Goal: Contribute content: Add original content to the website for others to see

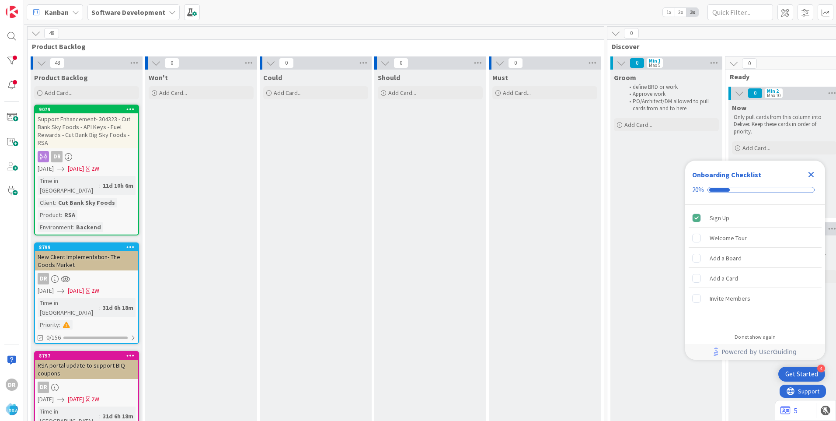
click at [808, 174] on icon "Close Checklist" at bounding box center [811, 174] width 10 height 10
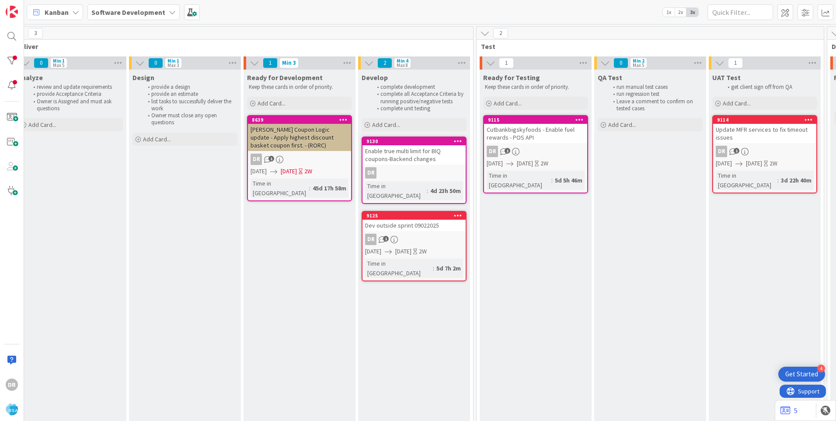
scroll to position [0, 957]
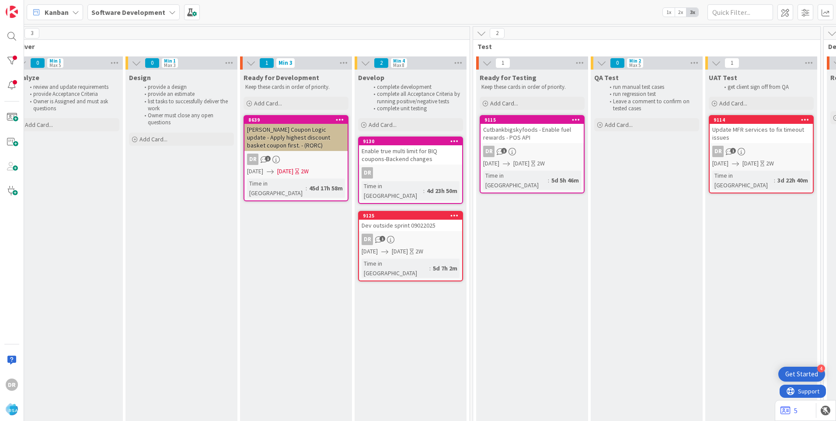
click at [406, 154] on div "Enable true multi limit for BIQ coupons-Backend changes" at bounding box center [410, 154] width 103 height 19
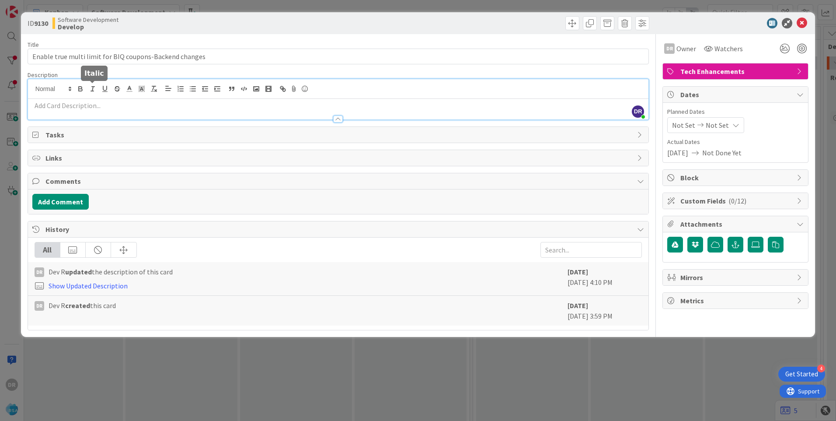
click at [94, 91] on div "DR [PERSON_NAME] just joined" at bounding box center [338, 99] width 621 height 40
click at [80, 108] on p at bounding box center [338, 106] width 612 height 10
click at [54, 202] on button "Add Comment" at bounding box center [60, 202] width 56 height 16
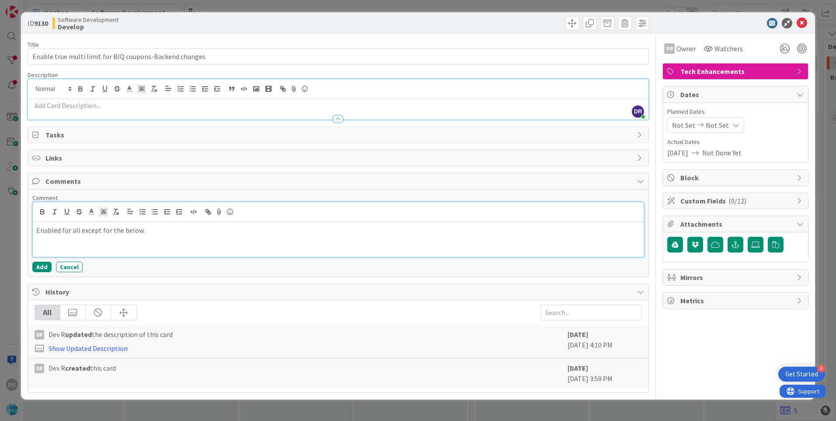
click at [155, 232] on p "Enabled for all except for the below." at bounding box center [338, 230] width 604 height 10
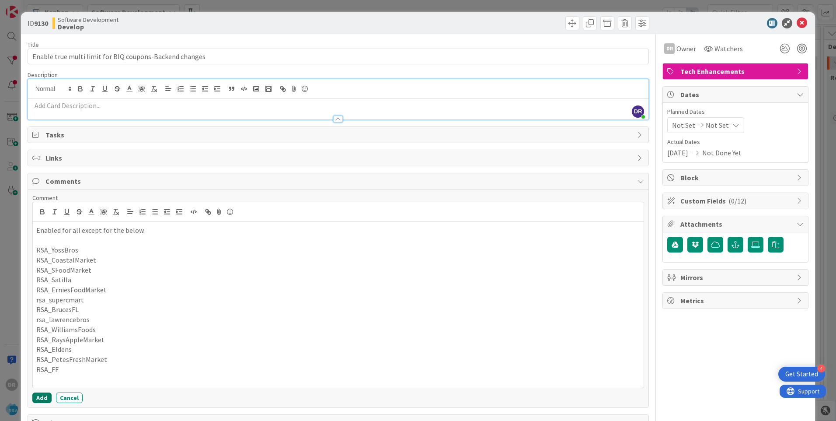
drag, startPoint x: 43, startPoint y: 394, endPoint x: 308, endPoint y: 291, distance: 284.7
click at [308, 291] on div "Comment Enabled for all except for the below. RSA_YossBros RSA_CoastalMarket RS…" at bounding box center [338, 299] width 612 height 210
click at [50, 251] on p "RSA_YossBros" at bounding box center [338, 250] width 604 height 10
drag, startPoint x: 51, startPoint y: 252, endPoint x: 42, endPoint y: 258, distance: 11.4
click at [31, 252] on div "Comment Enabled for all except for the below. RSA_YossBros RSA_CoastalMarket RS…" at bounding box center [338, 298] width 621 height 218
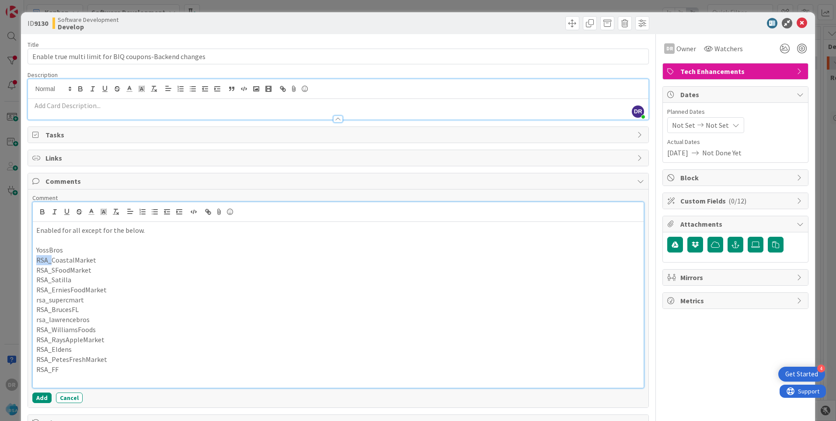
drag, startPoint x: 52, startPoint y: 262, endPoint x: 33, endPoint y: 262, distance: 19.2
click at [33, 262] on div "Enabled for all except for the below. YossBros RSA_CoastalMarket RSA_SFoodMarke…" at bounding box center [338, 305] width 611 height 166
drag, startPoint x: 51, startPoint y: 272, endPoint x: 37, endPoint y: 276, distance: 14.4
click at [33, 272] on div "Enabled for all except for the below. YossBros CoastalMarket RSA_SFoodMarket RS…" at bounding box center [338, 305] width 611 height 166
drag, startPoint x: 51, startPoint y: 283, endPoint x: 33, endPoint y: 283, distance: 17.5
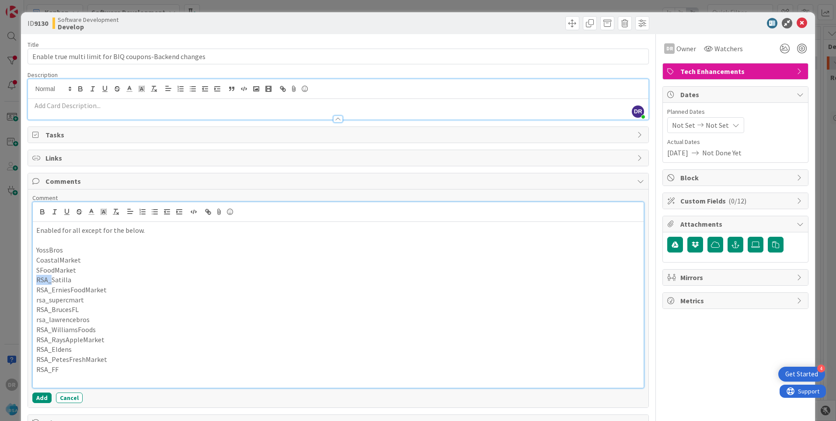
click at [33, 283] on div "Enabled for all except for the below. YossBros CoastalMarket SFoodMarket RSA_Sa…" at bounding box center [338, 305] width 611 height 166
drag, startPoint x: 49, startPoint y: 291, endPoint x: 31, endPoint y: 291, distance: 18.4
click at [31, 291] on div "Comment Enabled for all except for the below. YossBros CoastalMarket SFoodMarke…" at bounding box center [338, 298] width 621 height 218
drag, startPoint x: 48, startPoint y: 301, endPoint x: 31, endPoint y: 300, distance: 16.2
click at [31, 300] on div "Comment Enabled for all except for the below. YossBros CoastalMarket SFoodMarke…" at bounding box center [338, 298] width 621 height 218
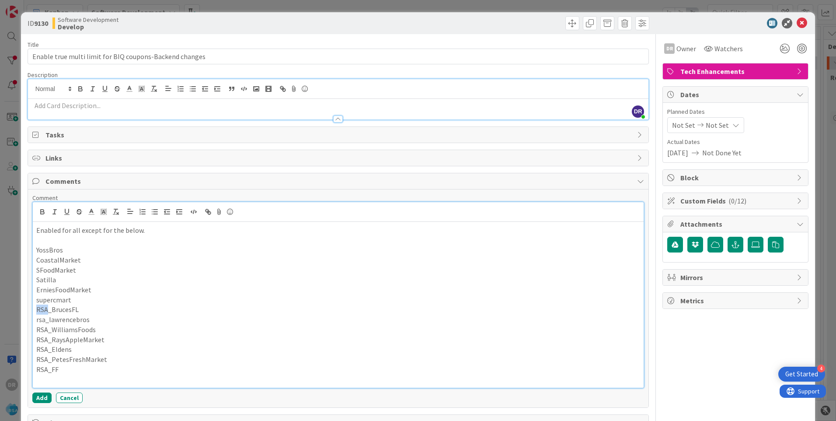
drag, startPoint x: 49, startPoint y: 310, endPoint x: 24, endPoint y: 310, distance: 24.5
click at [24, 310] on div "ID 9130 Software Development Develop Title 55 / 128 Enable true multi limit for…" at bounding box center [418, 271] width 794 height 518
drag, startPoint x: 49, startPoint y: 320, endPoint x: 27, endPoint y: 320, distance: 21.4
click at [28, 320] on div "Comments Comment Enabled for all except for the below. YossBros CoastalMarket S…" at bounding box center [339, 290] width 622 height 235
drag, startPoint x: 51, startPoint y: 331, endPoint x: 31, endPoint y: 330, distance: 20.6
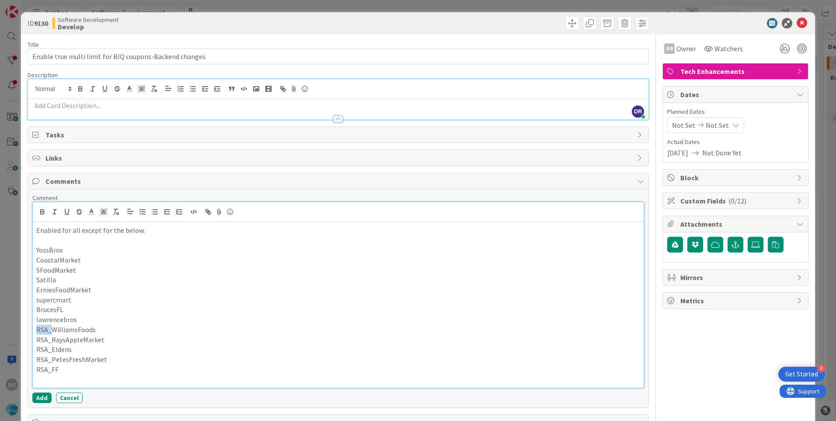
click at [30, 330] on div "Comment Enabled for all except for the below. YossBros CoastalMarket SFoodMarke…" at bounding box center [338, 298] width 621 height 218
drag, startPoint x: 51, startPoint y: 339, endPoint x: 34, endPoint y: 339, distance: 17.1
click at [34, 339] on div "Enabled for all except for the below. YossBros CoastalMarket SFoodMarket Satill…" at bounding box center [338, 305] width 611 height 166
drag, startPoint x: 52, startPoint y: 352, endPoint x: 33, endPoint y: 349, distance: 18.9
click at [33, 349] on div "Enabled for all except for the below. YossBros CoastalMarket SFoodMarket Satill…" at bounding box center [338, 305] width 611 height 166
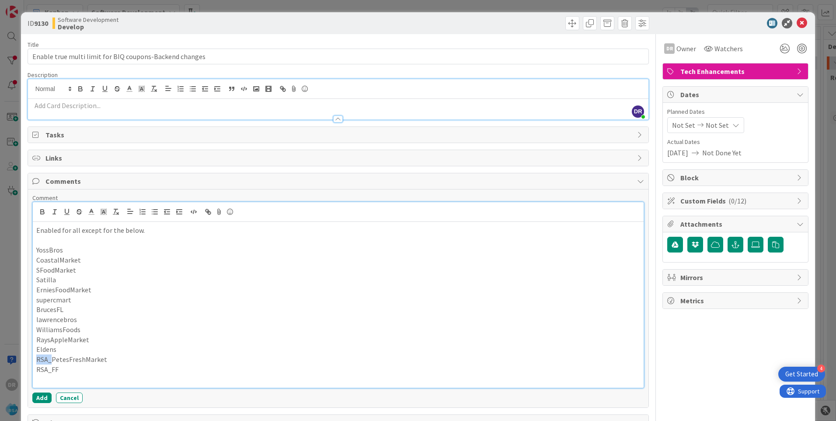
drag, startPoint x: 49, startPoint y: 360, endPoint x: 31, endPoint y: 362, distance: 18.1
click at [25, 360] on div "ID 9130 Software Development Develop Title 55 / 128 Enable true multi limit for…" at bounding box center [418, 271] width 794 height 518
drag, startPoint x: 51, startPoint y: 370, endPoint x: 29, endPoint y: 370, distance: 21.9
click at [29, 370] on div "Comment Enabled for all except for the below. YossBros CoastalMarket SFoodMarke…" at bounding box center [338, 298] width 621 height 218
click at [39, 398] on button "Add" at bounding box center [41, 397] width 19 height 10
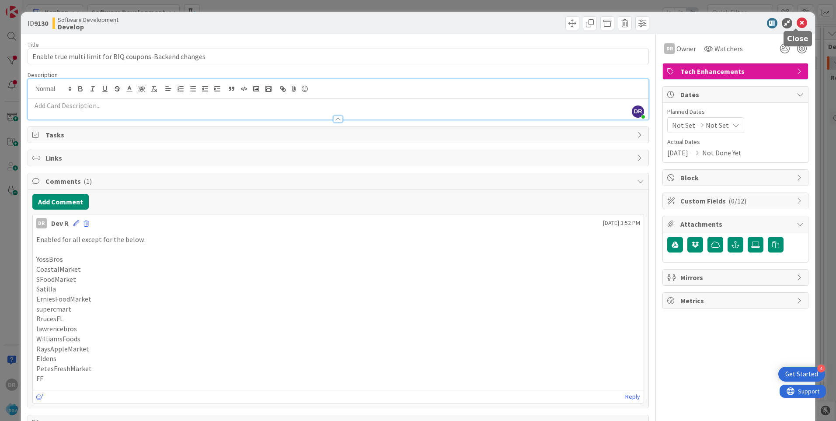
click at [799, 24] on icon at bounding box center [802, 23] width 10 height 10
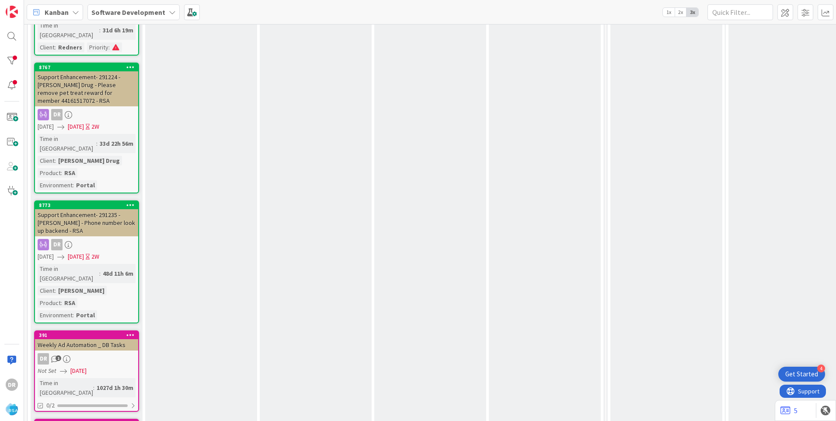
scroll to position [652, 0]
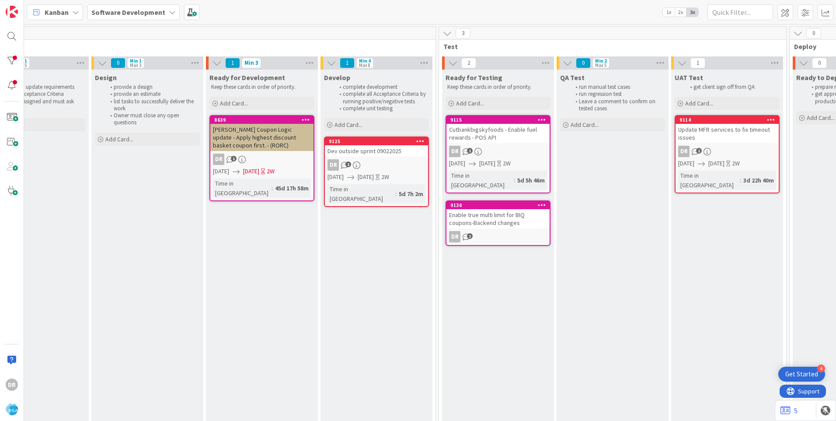
scroll to position [0, 993]
click at [14, 121] on span at bounding box center [11, 116] width 17 height 17
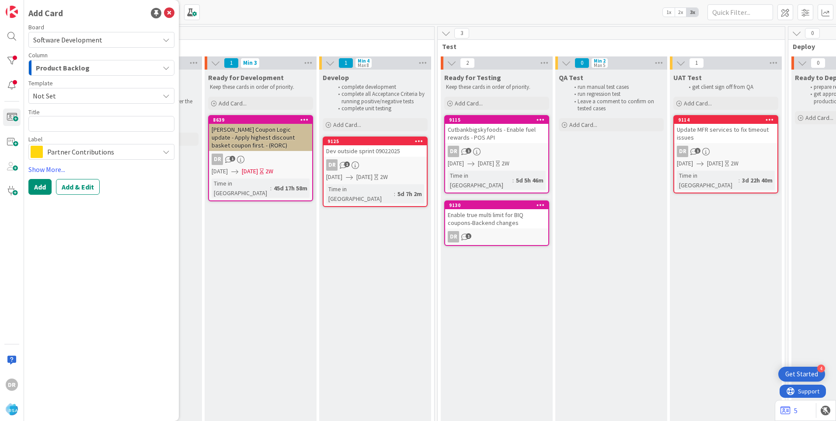
click at [84, 68] on span "Product Backlog" at bounding box center [63, 67] width 54 height 11
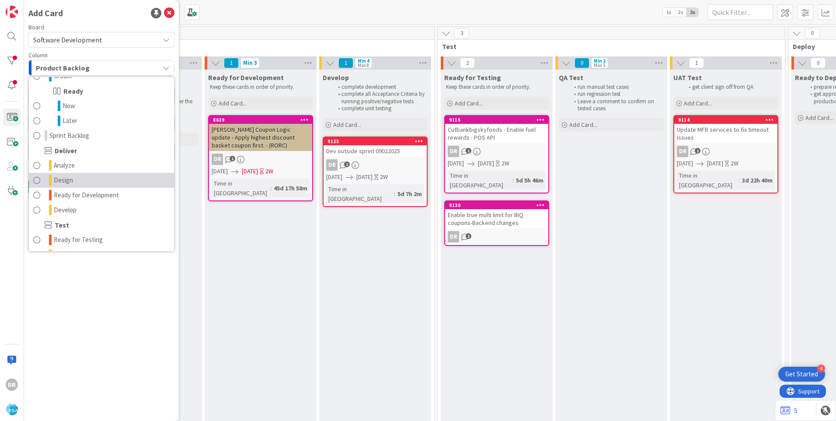
scroll to position [131, 0]
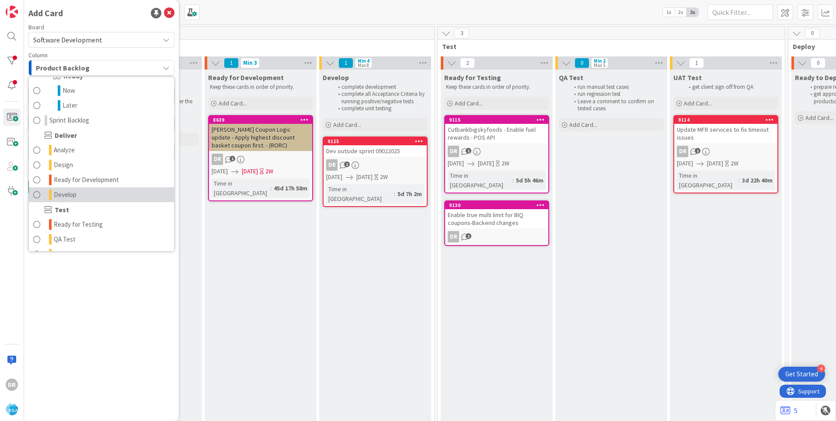
click at [67, 199] on span "Develop" at bounding box center [65, 194] width 23 height 10
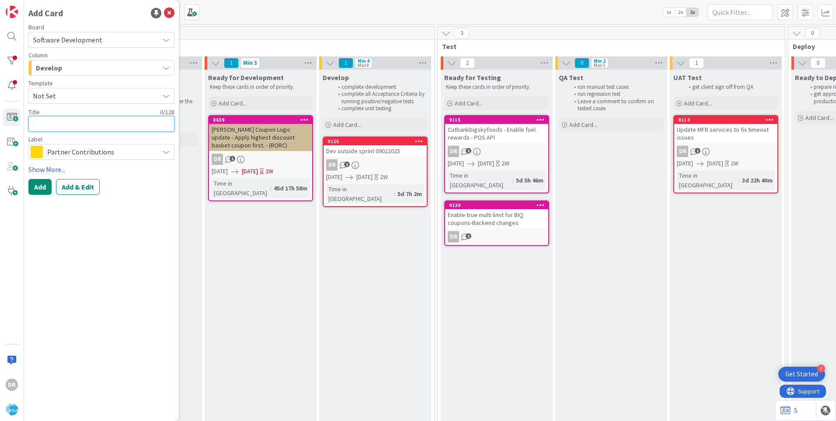
click at [51, 122] on textarea at bounding box center [101, 124] width 146 height 16
type textarea "x"
type textarea "R"
type textarea "x"
type textarea "Re"
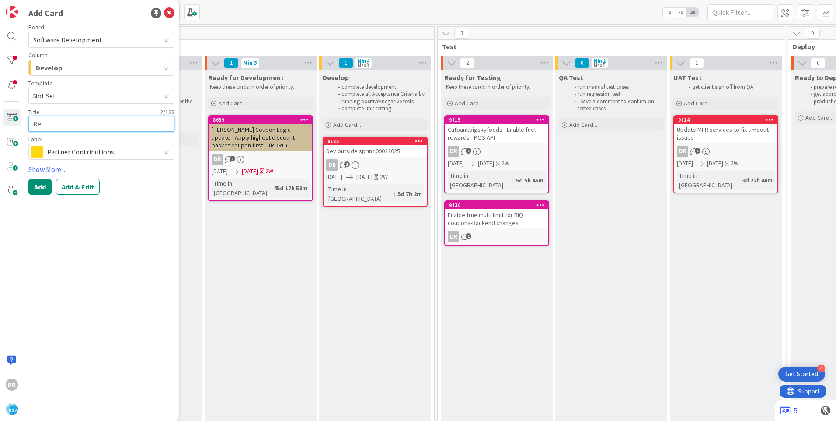
type textarea "x"
type textarea "Red"
type textarea "x"
type textarea "Redn"
type textarea "x"
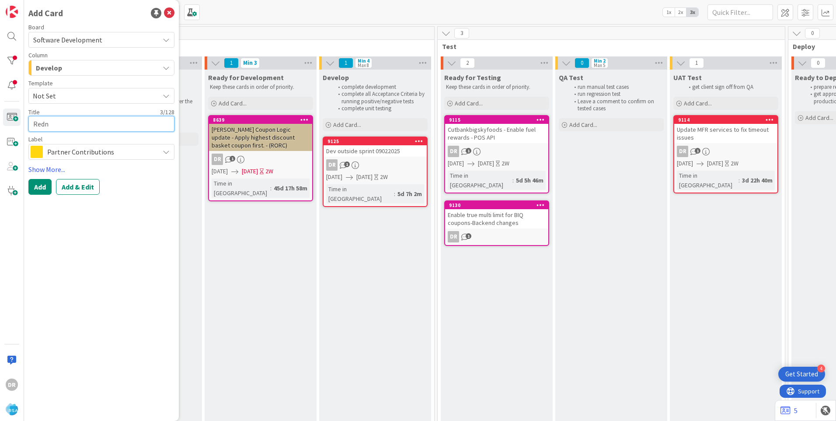
type textarea "Redna"
type textarea "x"
type textarea "Rednar"
type textarea "x"
type textarea "Rednars"
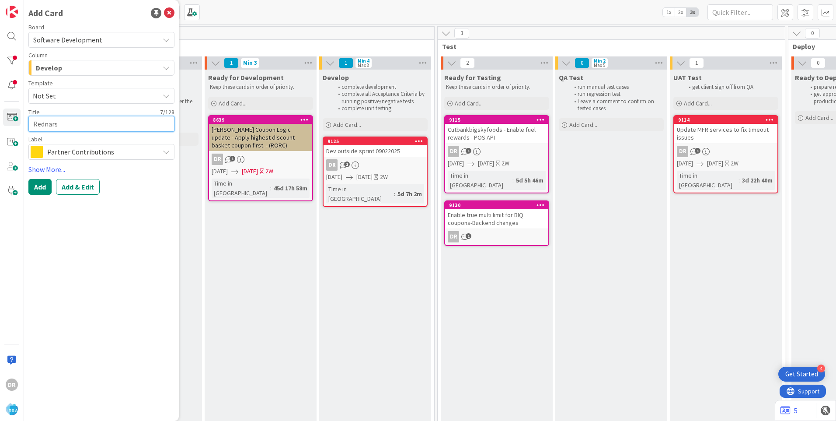
type textarea "x"
type textarea "Rednars"
type textarea "x"
type textarea "Rednars -"
type textarea "x"
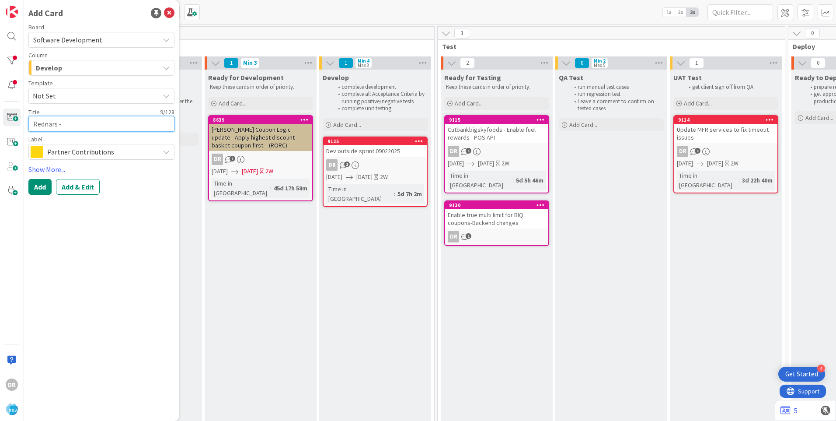
type textarea "Rednars -"
paste textarea "• Applies to current transaction (not post-spend met)."
type textarea "x"
type textarea "Rednars - • Applies to current transaction (not post-spend met)."
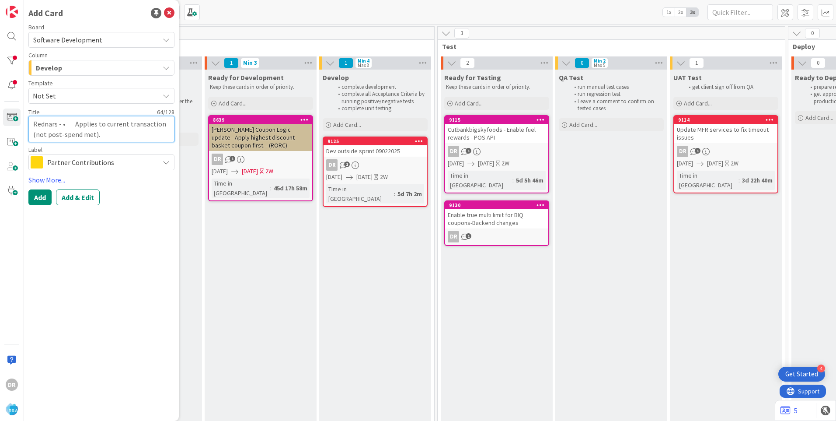
click at [66, 125] on textarea "Rednars - • Applies to current transaction (not post-spend met)." at bounding box center [101, 129] width 146 height 26
type textarea "x"
type textarea "Rednars - •Applies to current transaction (not post-spend met)."
type textarea "x"
type textarea "Rednars - Applies to current transaction (not post-spend met)."
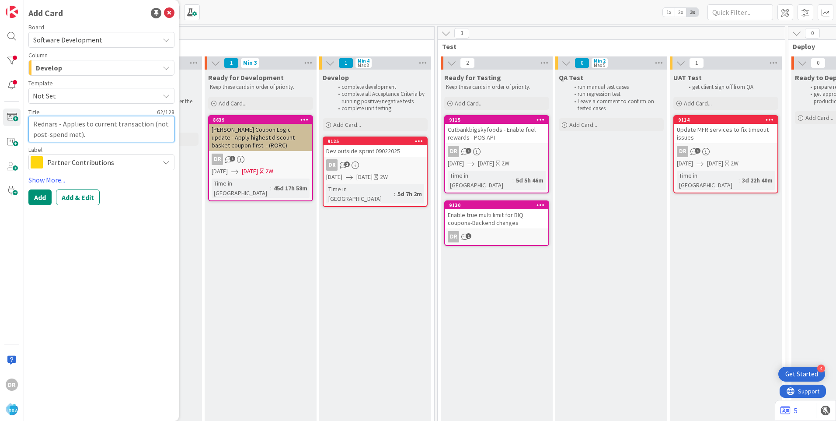
type textarea "x"
type textarea "Rednars -- Applies to current transaction (not post-spend met)."
type textarea "x"
type textarea "Rednars -- Applyies to current transaction (not post-spend met)."
type textarea "x"
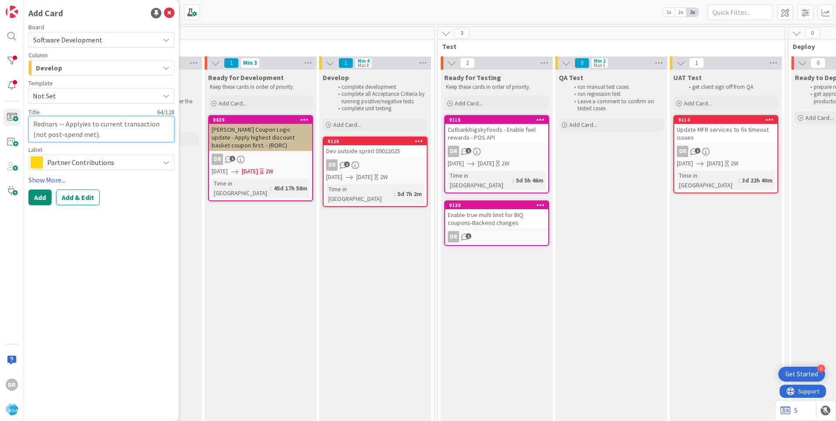
type textarea "Rednars -- Applyes to current transaction (not post-spend met)."
type textarea "x"
type textarea "Rednars -- Applys to current transaction (not post-spend met)."
type textarea "x"
type textarea "Rednars -- Apply to current transaction (not post-spend met)."
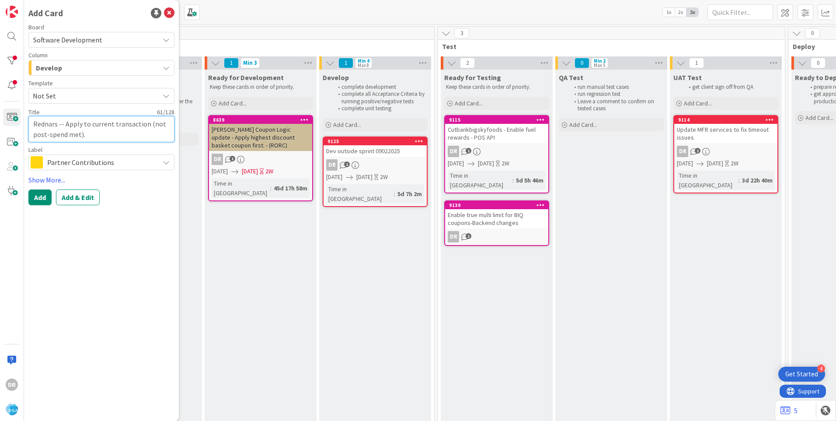
type textarea "x"
type textarea "Rednars -- Apply to current transaction (not post-spend met)."
type textarea "x"
type textarea "Rednars -- Apply r to current transaction (not post-spend met)."
type textarea "x"
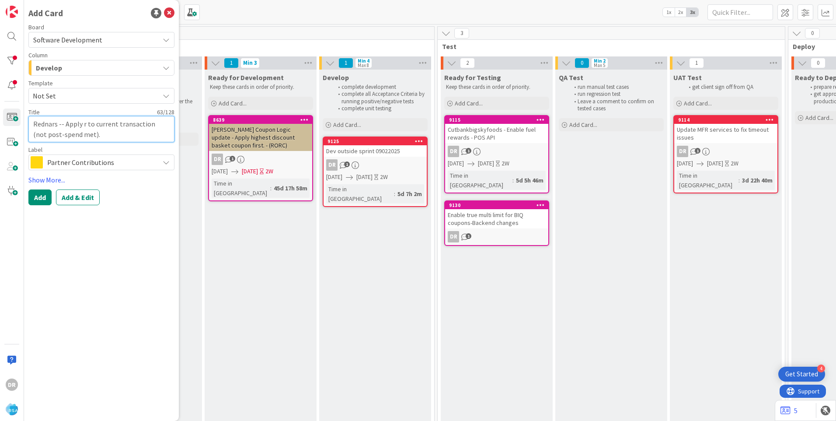
type textarea "Rednars -- Apply re to current transaction (not post-spend met)."
type textarea "x"
type textarea "Rednars -- Apply rew to current transaction (not post-spend met)."
type textarea "x"
type textarea "Rednars -- Apply rewa to current transaction (not post-spend met)."
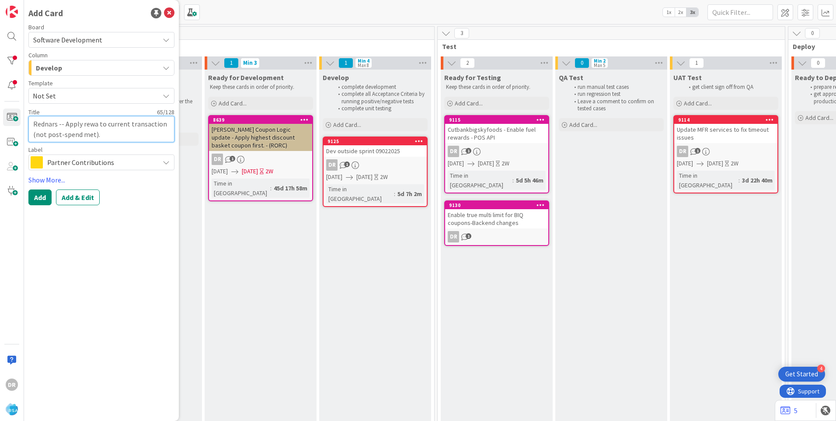
type textarea "x"
type textarea "Rednars -- Apply rewar to current transaction (not post-spend met)."
type textarea "x"
type textarea "Rednars -- Apply reward to current transaction (not post-spend met)."
type textarea "x"
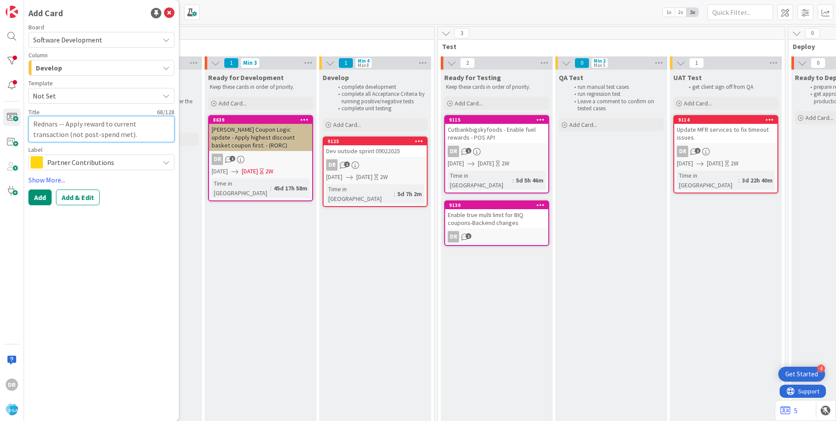
type textarea "Rednars -- Apply rewards to current transaction (not post-spend met)."
type textarea "x"
type textarea "Rednars -- Apply rewards to current transaction (not post-spend met)."
type textarea "x"
type textarea "Rednars -- Apply rewards i to current transaction (not post-spend met)."
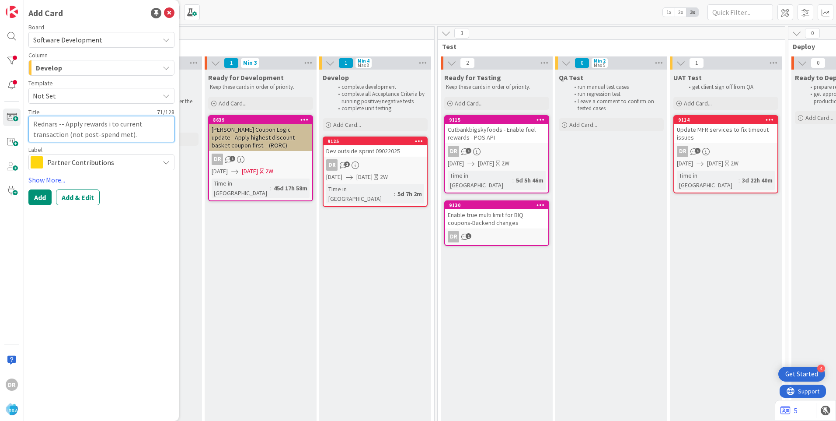
type textarea "x"
type textarea "Rednars -- Apply rewards in to current transaction (not post-spend met)."
type textarea "x"
type textarea "Rednars -- Apply rewards i to current transaction (not post-spend met)."
type textarea "x"
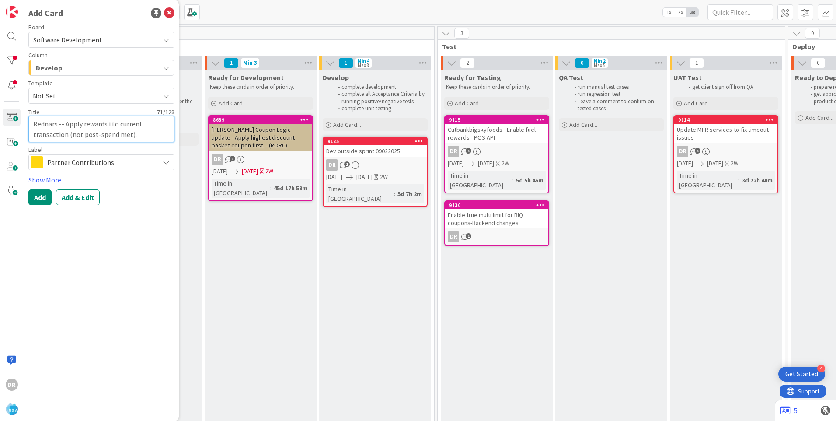
type textarea "Rednars -- Apply rewards to current transaction (not post-spend met)."
type textarea "x"
type textarea "Rednars -- Apply rewards to current transaction (not post-spend met)."
click at [129, 159] on span "Partner Contributions" at bounding box center [101, 162] width 108 height 12
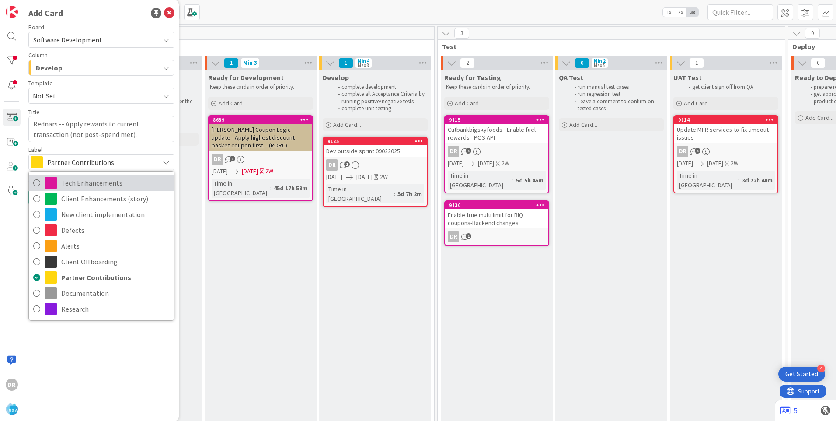
click at [91, 183] on span "Tech Enhancements" at bounding box center [115, 182] width 108 height 13
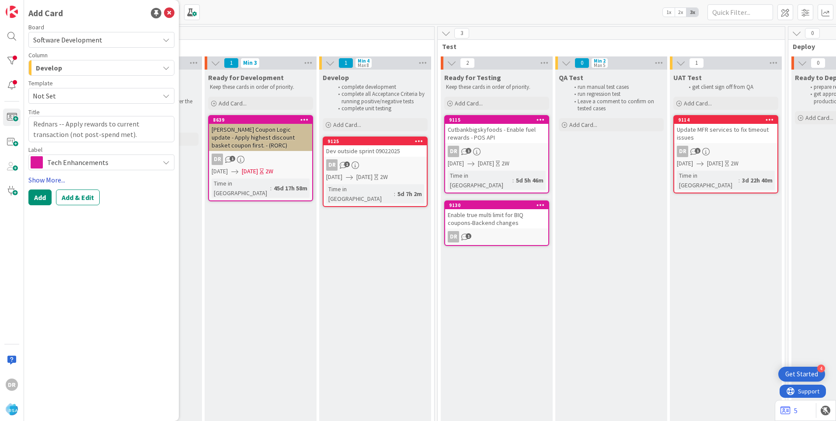
click at [53, 178] on link "Show More..." at bounding box center [101, 180] width 146 height 10
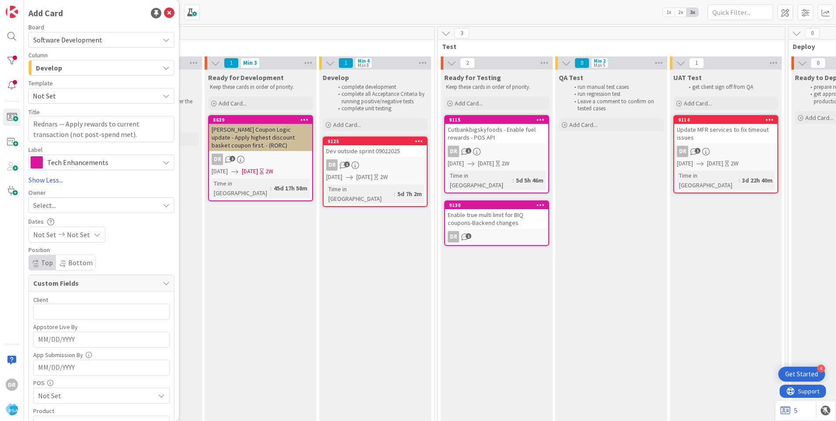
click at [56, 204] on span "Select..." at bounding box center [44, 205] width 23 height 10
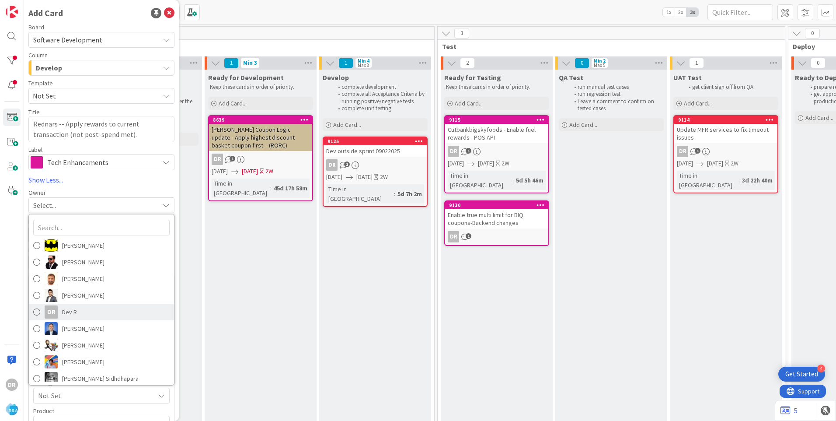
click at [66, 311] on span "Dev R" at bounding box center [69, 311] width 15 height 13
type textarea "x"
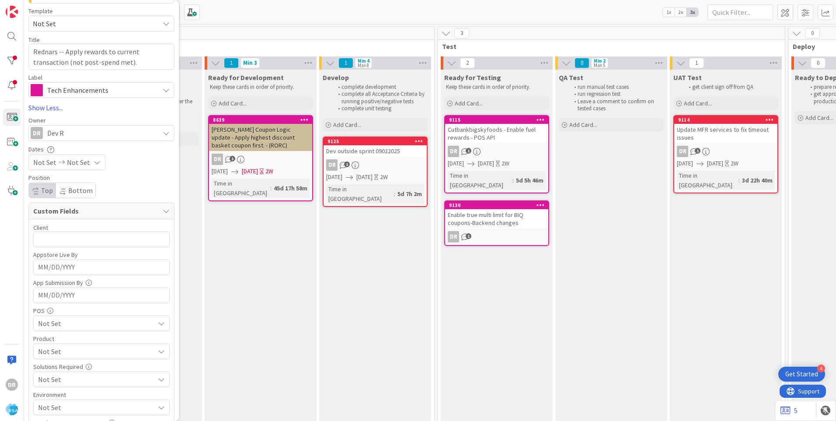
scroll to position [87, 0]
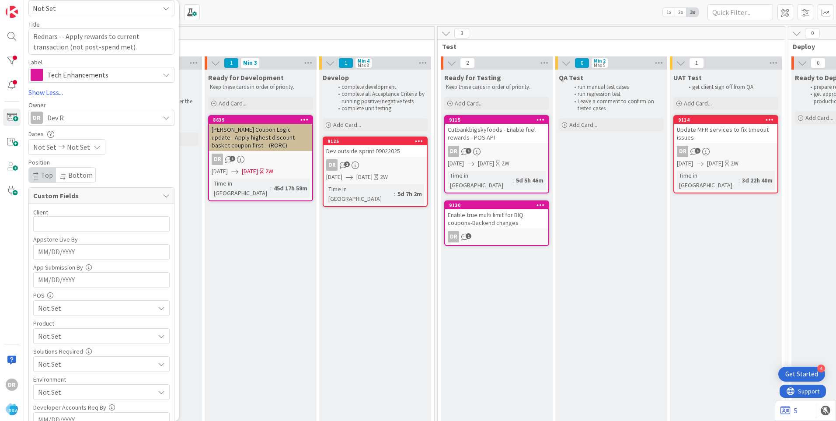
click at [39, 146] on span "Not Set" at bounding box center [44, 147] width 23 height 10
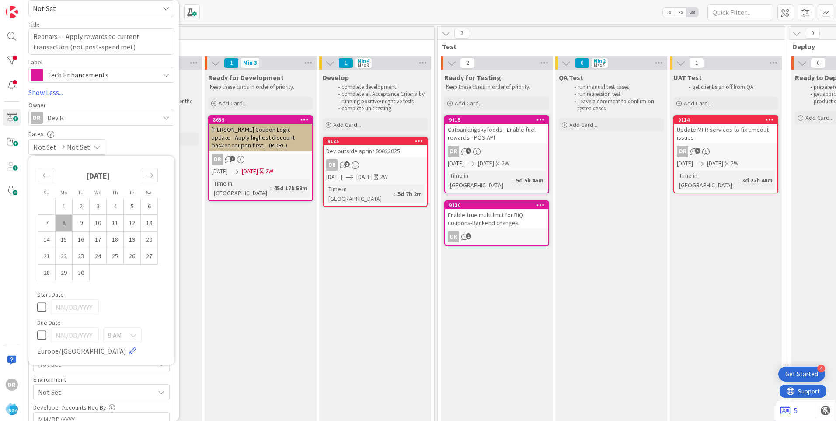
click at [67, 223] on td "8" at bounding box center [64, 223] width 17 height 17
type input "[DATE]"
type textarea "x"
click at [86, 234] on td "16" at bounding box center [81, 239] width 17 height 17
type input "[DATE]"
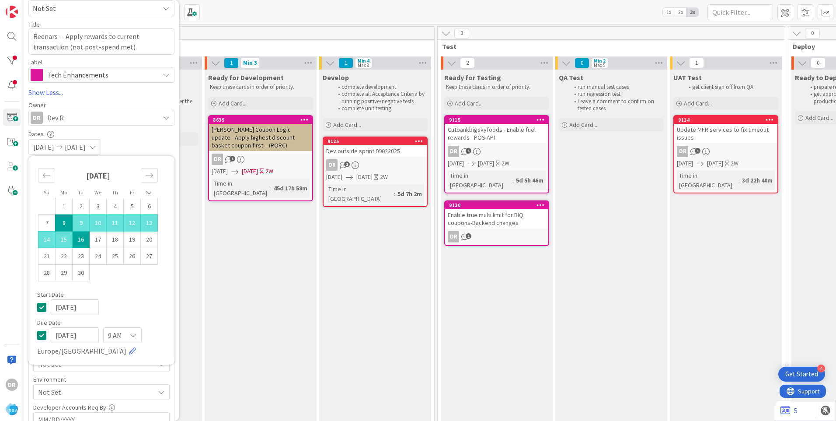
click at [150, 143] on div "[DATE] [DATE]" at bounding box center [101, 147] width 146 height 16
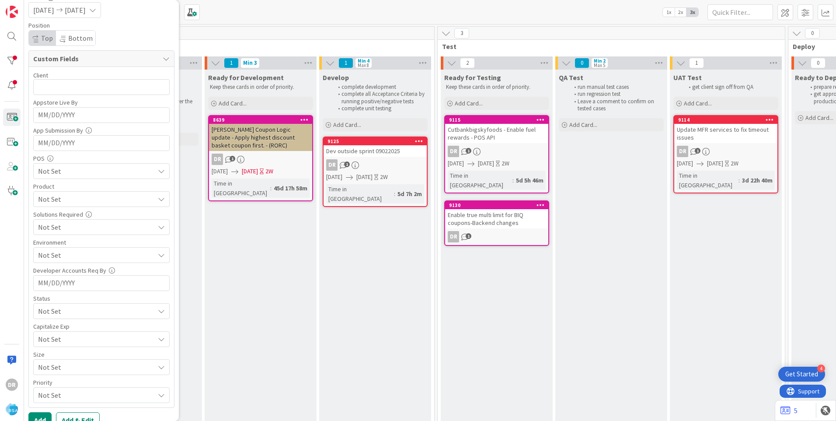
scroll to position [238, 0]
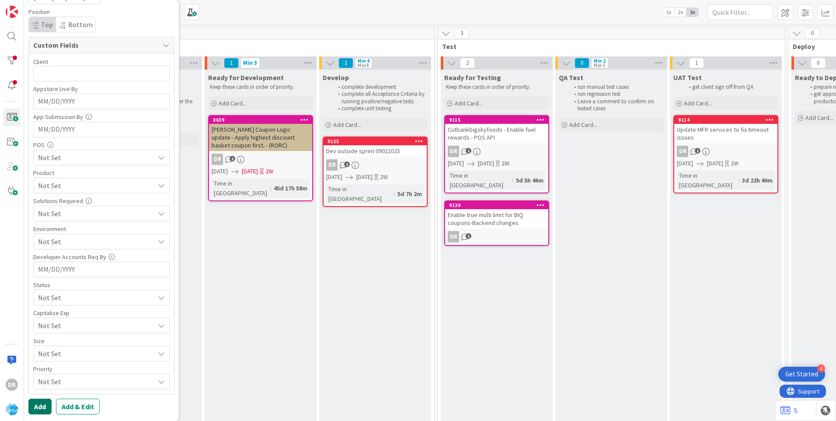
click at [38, 402] on button "Add" at bounding box center [39, 406] width 23 height 16
type textarea "x"
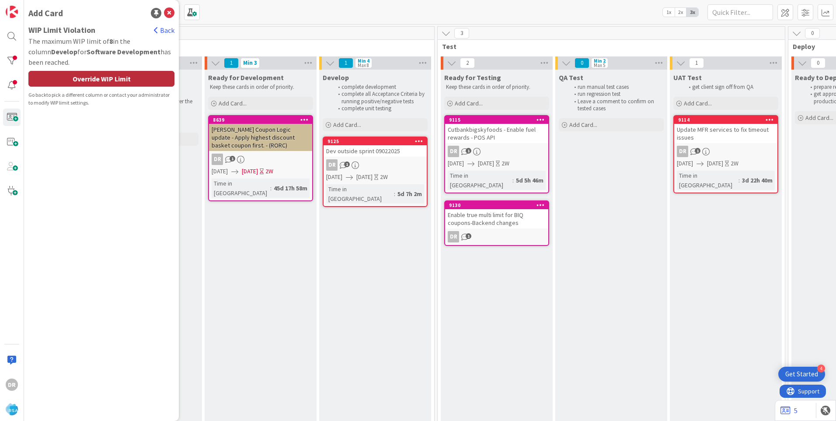
click at [108, 77] on div "Override WIP Limit" at bounding box center [101, 79] width 146 height 16
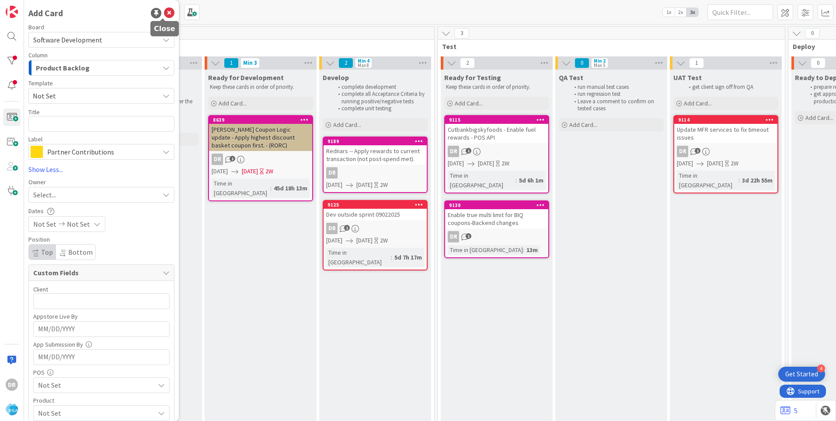
click at [164, 14] on icon at bounding box center [169, 13] width 10 height 10
